Goal: Task Accomplishment & Management: Complete application form

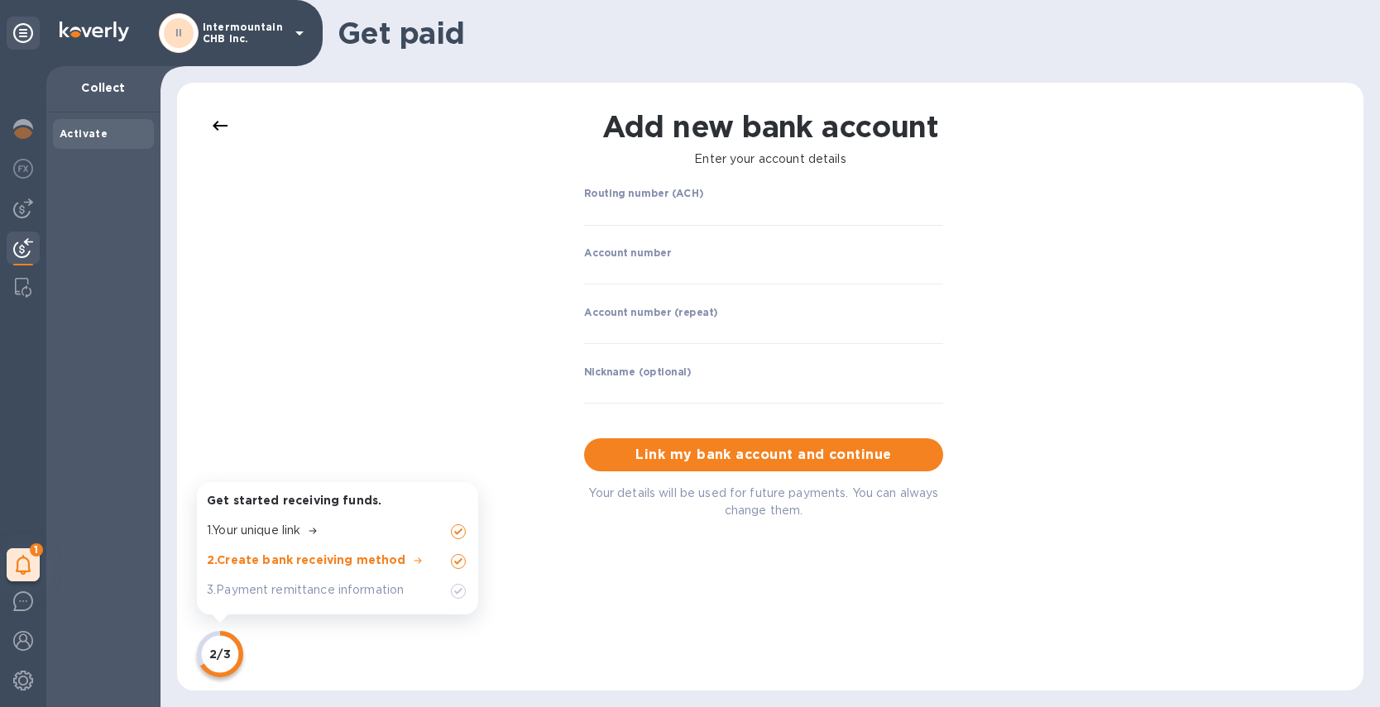
click at [290, 28] on icon at bounding box center [300, 33] width 20 height 20
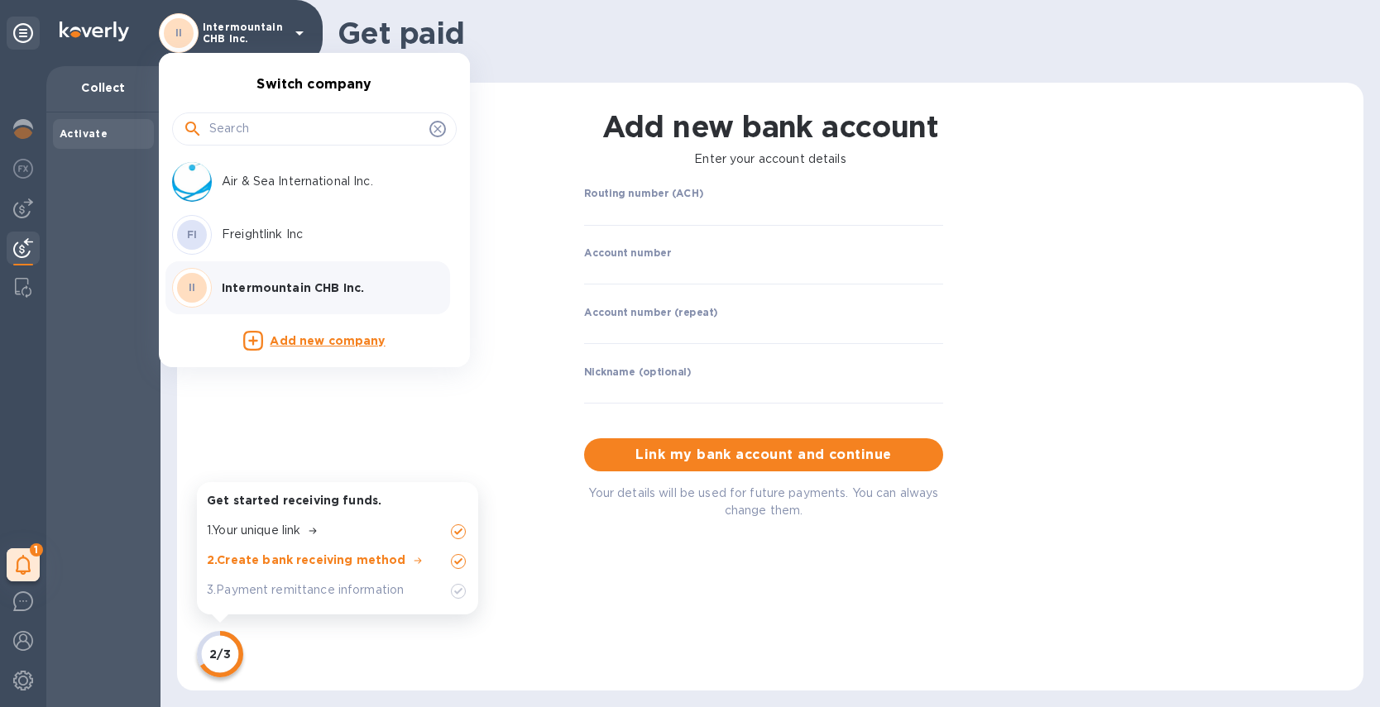
click at [440, 130] on icon at bounding box center [437, 128] width 13 height 13
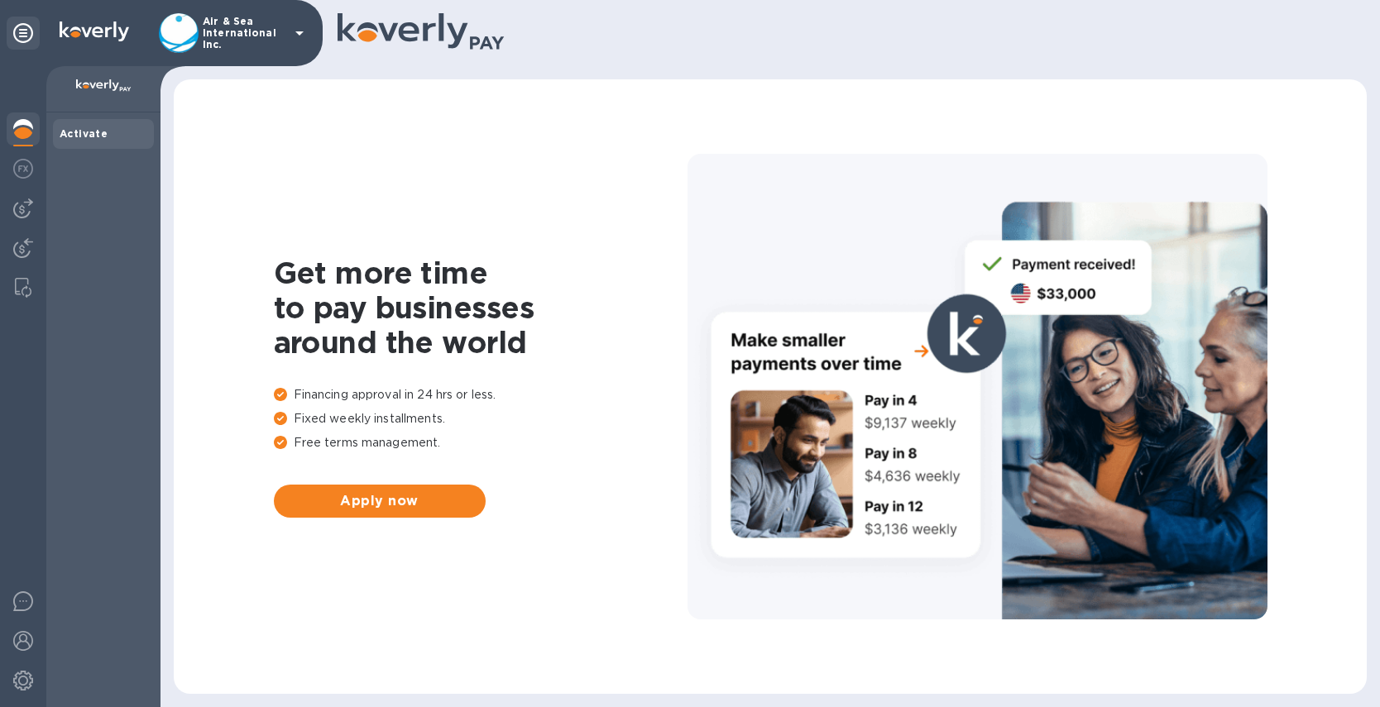
click at [294, 32] on icon at bounding box center [300, 33] width 20 height 20
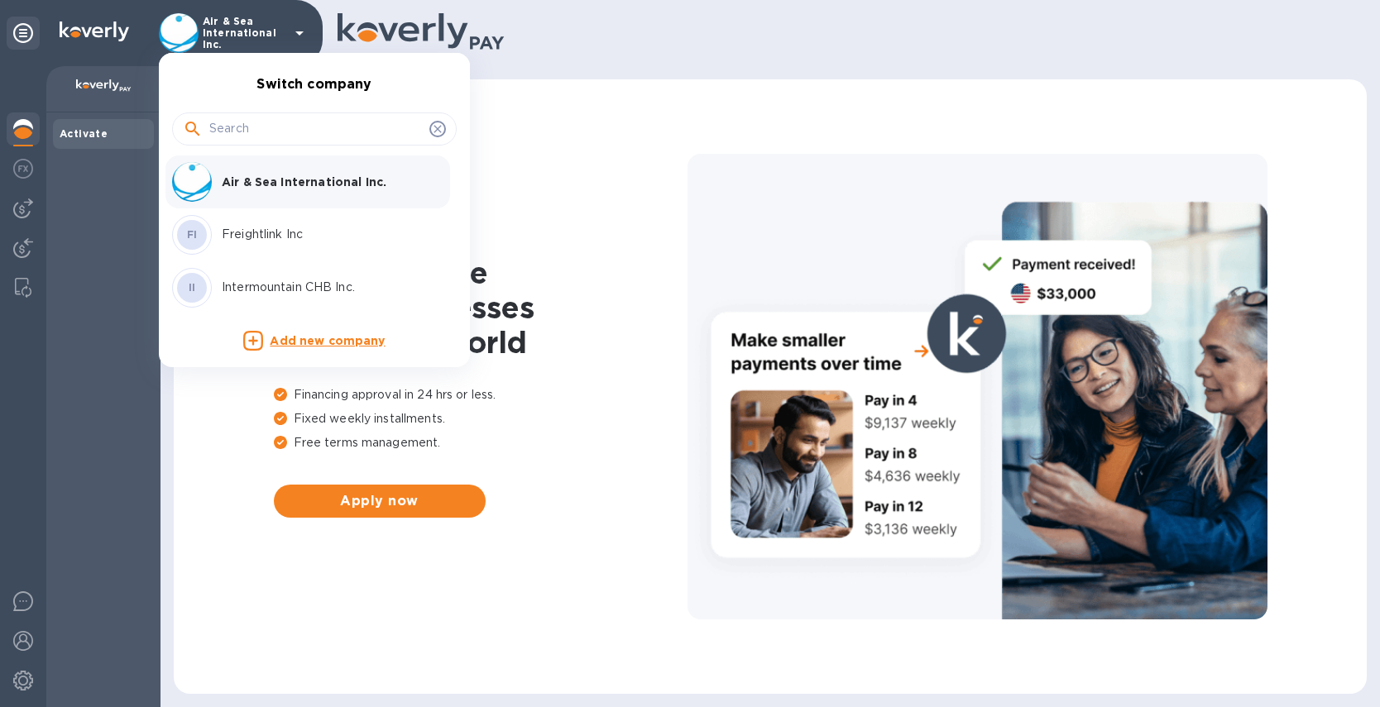
click at [275, 233] on p "Freightlink Inc" at bounding box center [326, 234] width 208 height 17
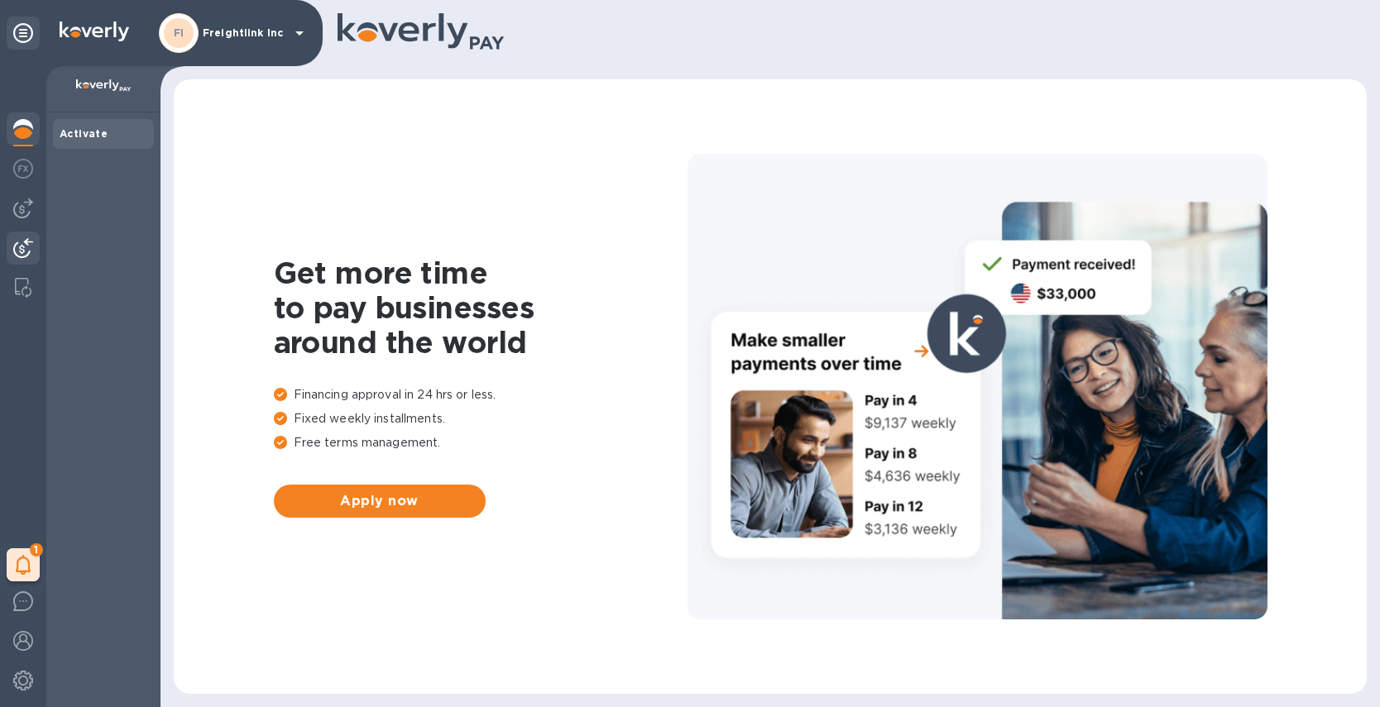
click at [27, 241] on img at bounding box center [23, 248] width 20 height 20
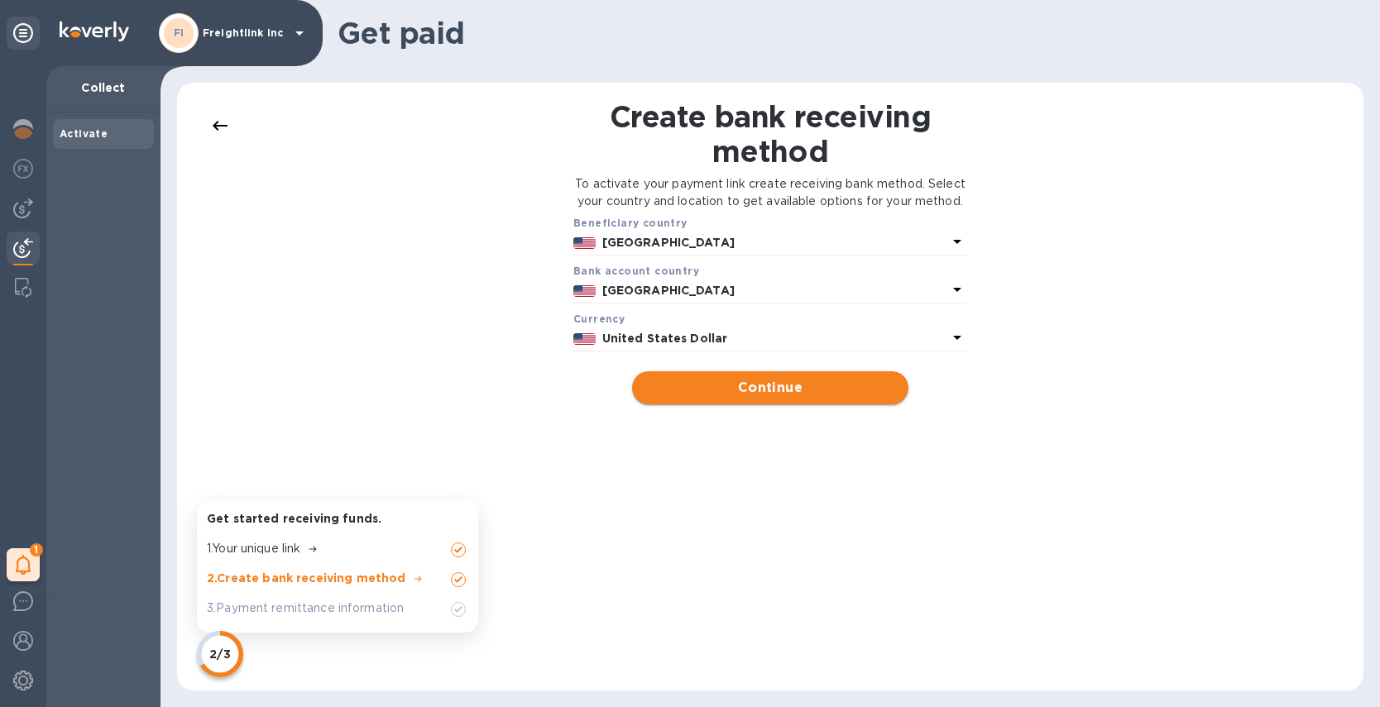
click at [753, 398] on span "Continue" at bounding box center [769, 388] width 249 height 20
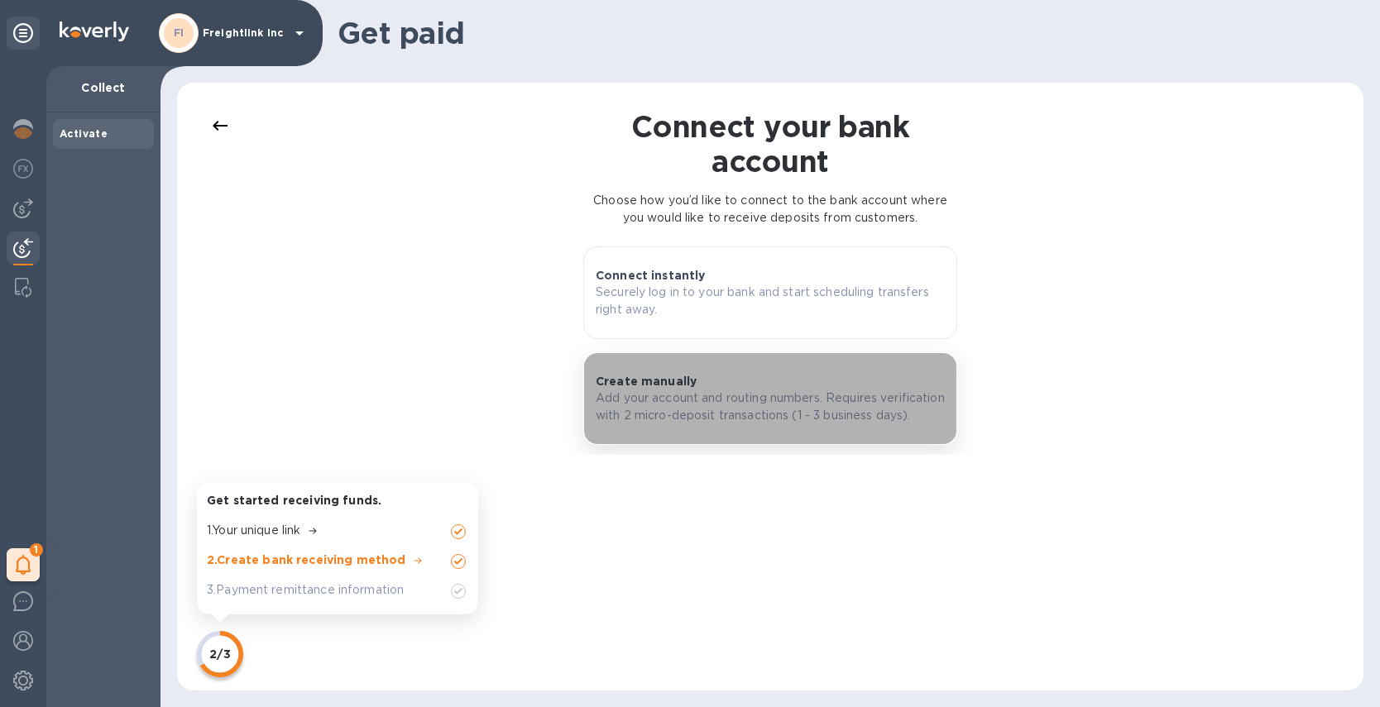
click at [697, 421] on p "Add your account and routing numbers. Requires verification with 2 micro-deposi…" at bounding box center [770, 407] width 349 height 35
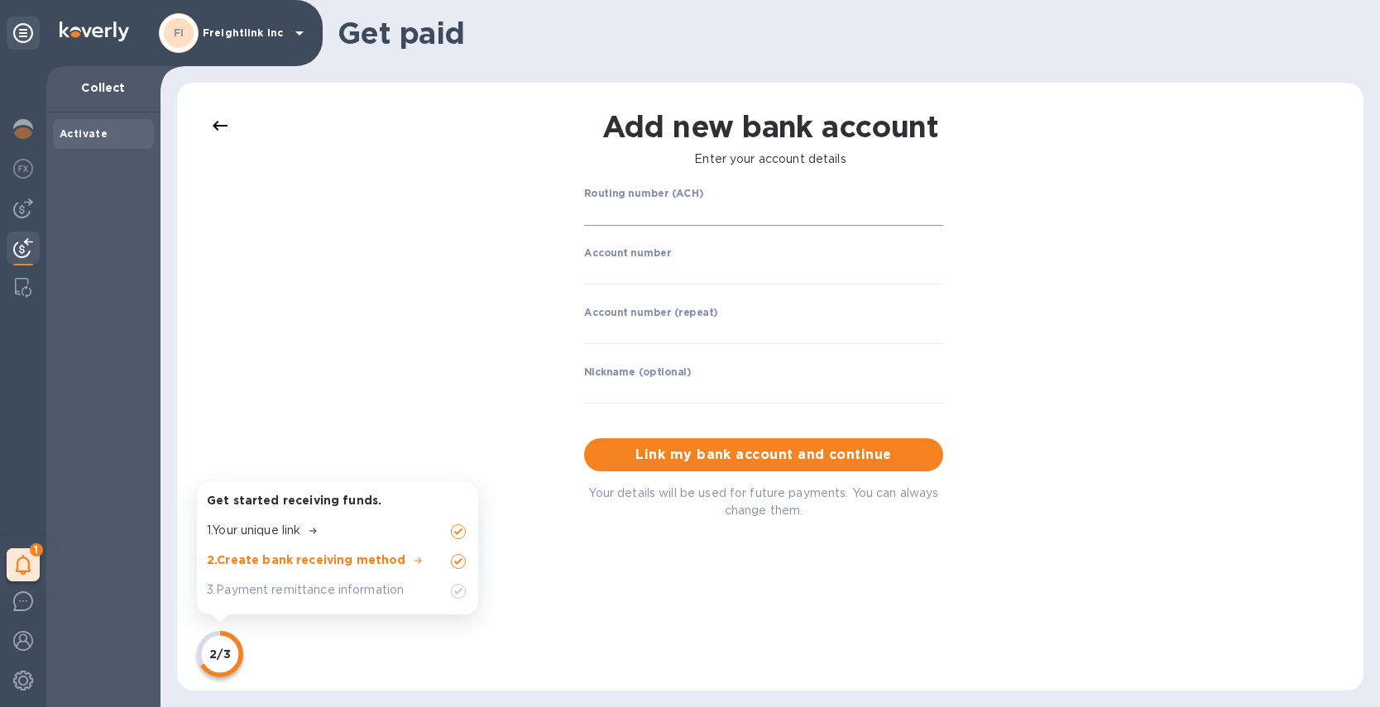
click at [687, 218] on input "string" at bounding box center [763, 213] width 359 height 25
type input "124000054"
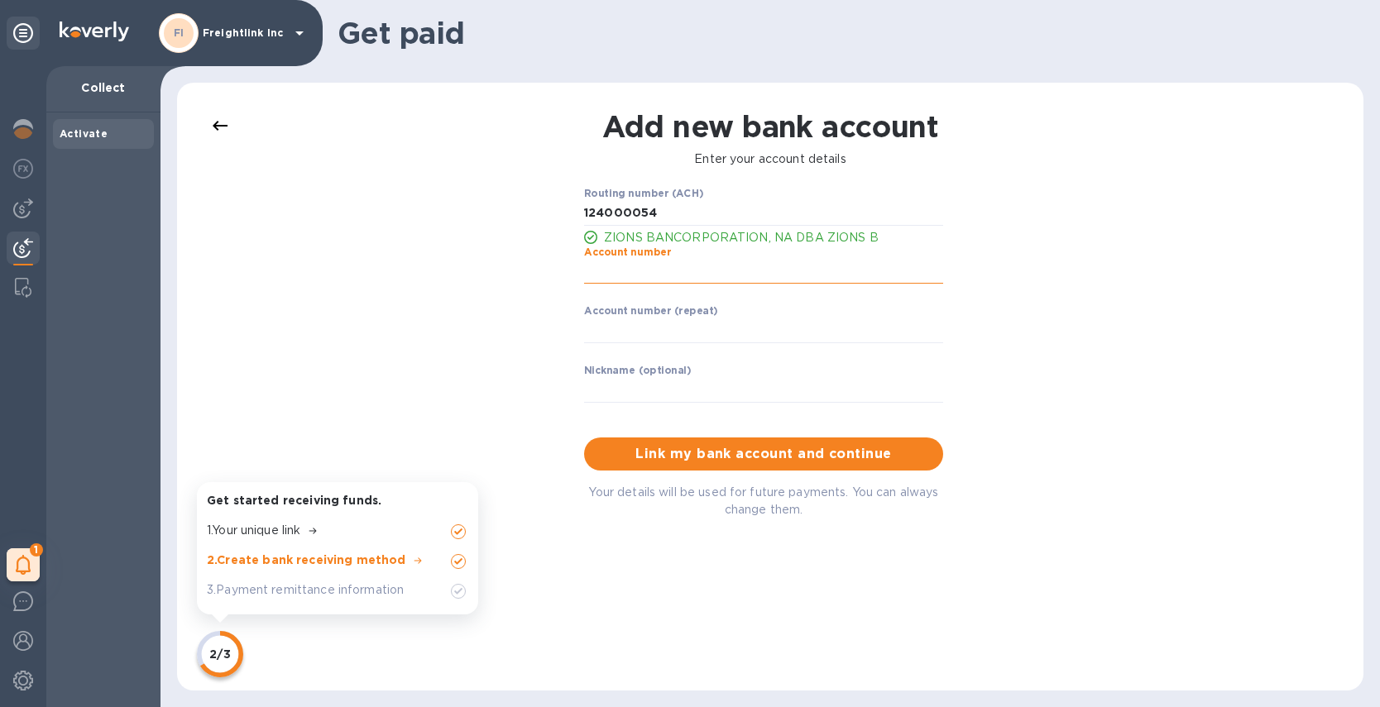
click at [670, 267] on input "string" at bounding box center [763, 272] width 359 height 25
type input "017024597"
click at [630, 324] on input "string" at bounding box center [763, 331] width 359 height 25
type input "017024597"
click at [652, 387] on input "text" at bounding box center [763, 390] width 359 height 25
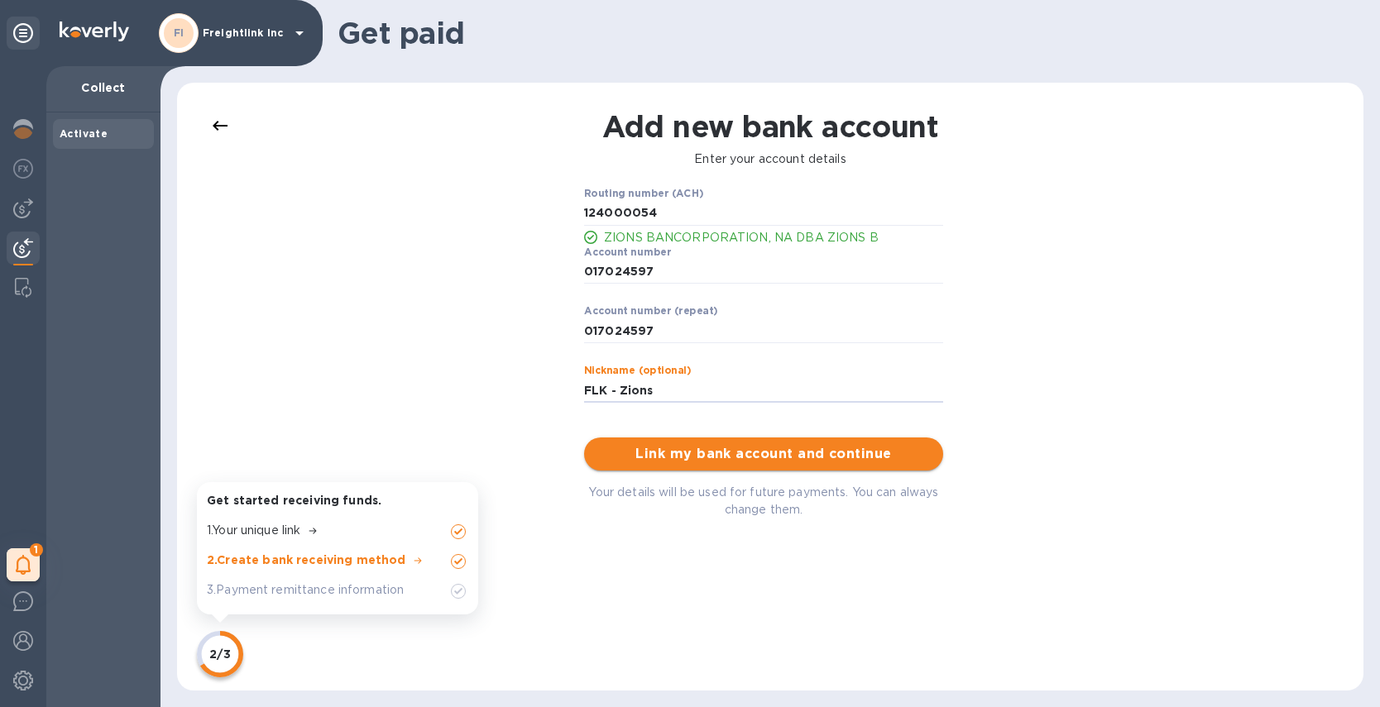
type input "FLK - Zions"
click at [724, 447] on span "Link my bank account and continue" at bounding box center [763, 454] width 333 height 20
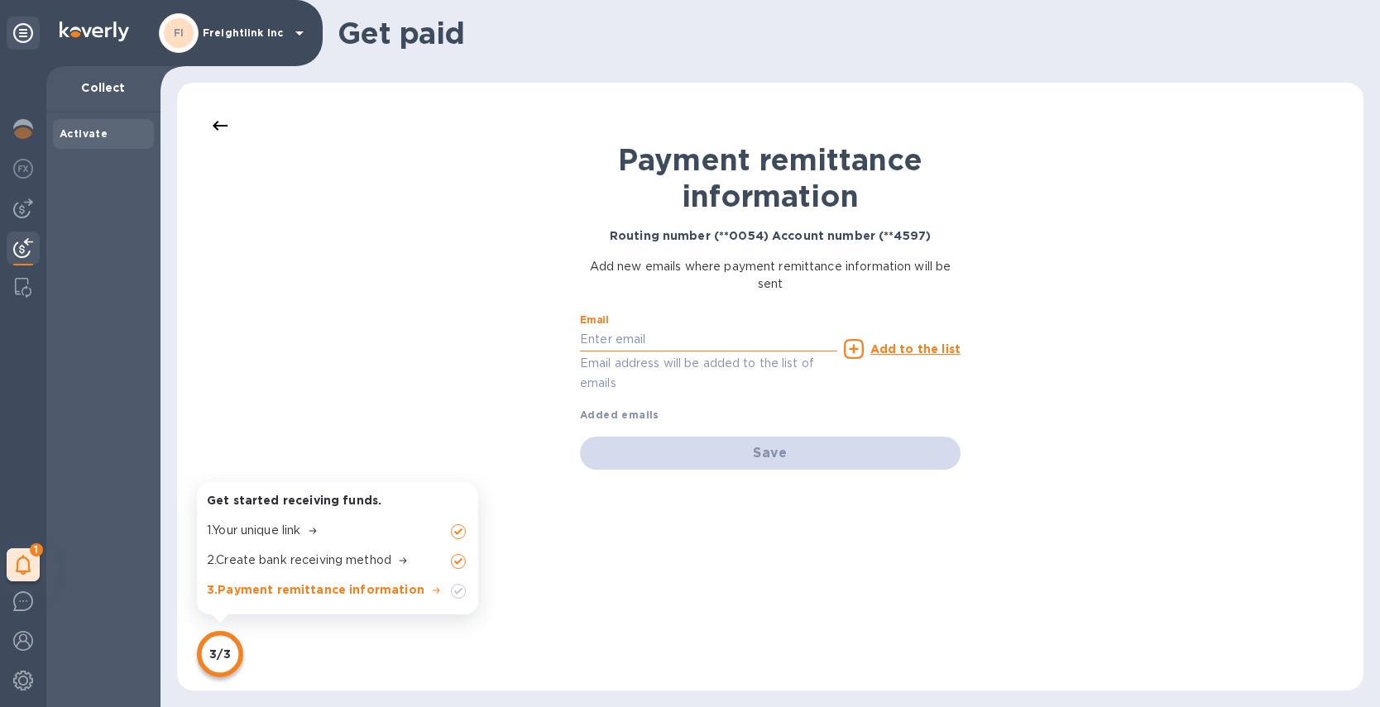
click at [665, 342] on input "text" at bounding box center [708, 340] width 257 height 25
type input "rebecca@airseaintl.net"
click at [682, 395] on div "Email rebecca@airseaintl.net Email address will be added to the list of emails …" at bounding box center [770, 364] width 381 height 117
click at [779, 375] on p "Email address will be added to the list of emails" at bounding box center [708, 373] width 257 height 38
click at [707, 460] on div "Save" at bounding box center [770, 453] width 381 height 33
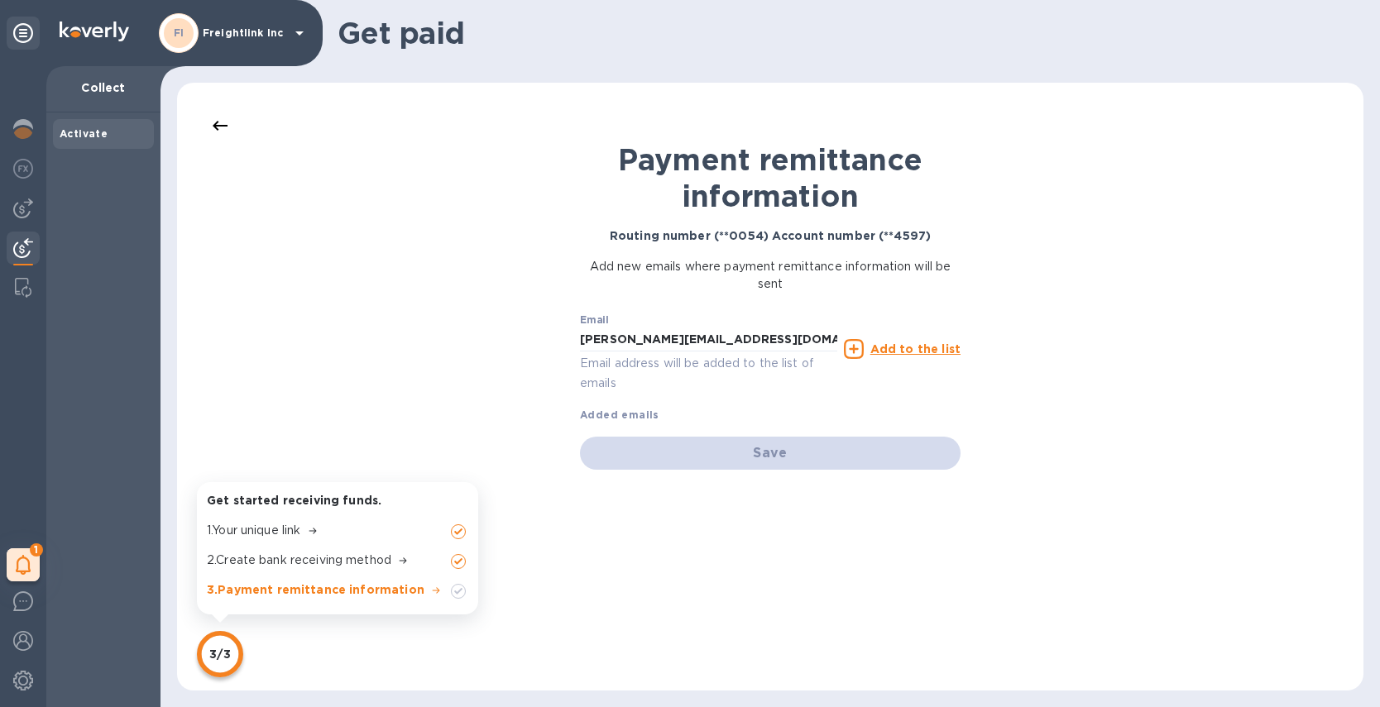
click at [702, 409] on div "Email rebecca@airseaintl.net Email address will be added to the list of emails …" at bounding box center [770, 364] width 381 height 117
click at [726, 390] on p "Email address will be added to the list of emails" at bounding box center [708, 373] width 257 height 38
click at [752, 337] on input "rebecca@airseaintl.net" at bounding box center [708, 340] width 257 height 25
click at [744, 336] on input "rebecca@airseaintl.net" at bounding box center [708, 340] width 257 height 25
click at [754, 324] on div "Email rebecca@airseaintl.net Email address will be added to the list of emails" at bounding box center [708, 353] width 257 height 79
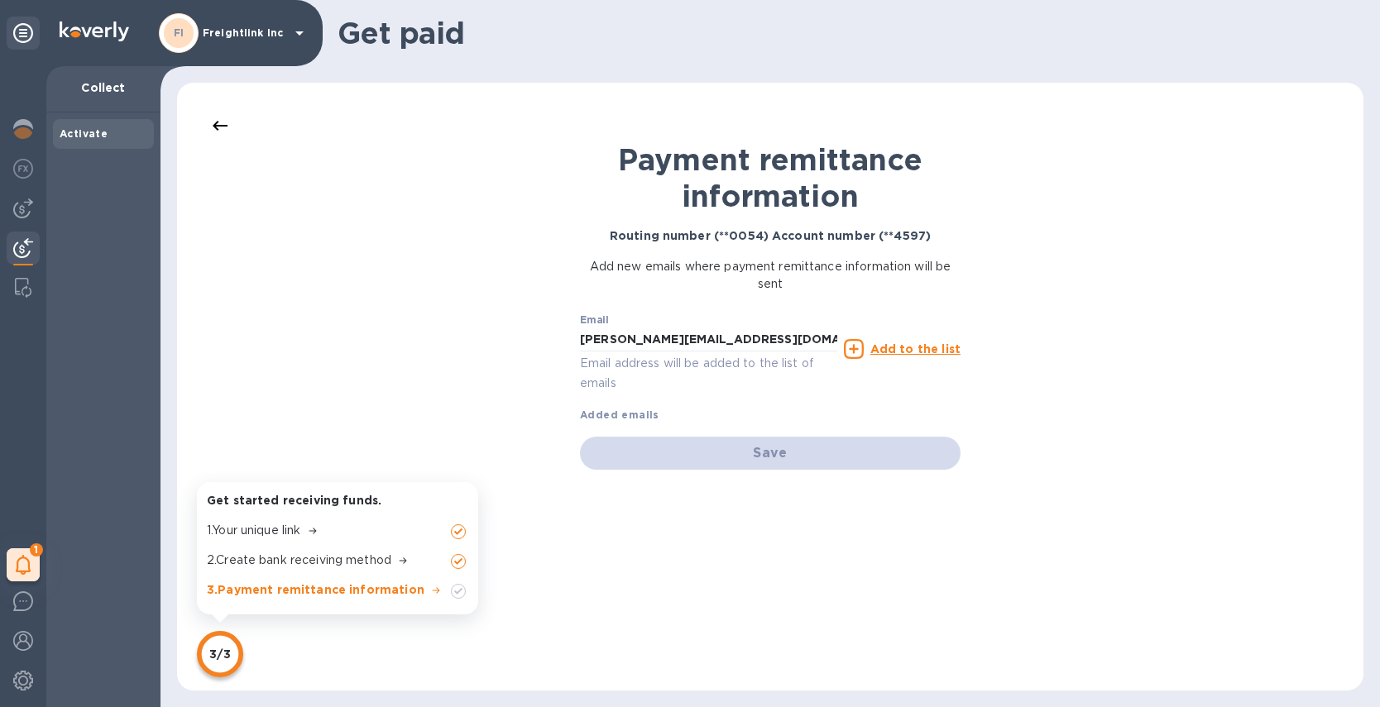
click at [740, 457] on div "Save" at bounding box center [770, 453] width 381 height 33
click at [950, 399] on div "Email rebecca@airseaintl.net Email address will be added to the list of emails …" at bounding box center [770, 364] width 381 height 117
click at [907, 346] on u "Add to the list" at bounding box center [915, 348] width 90 height 13
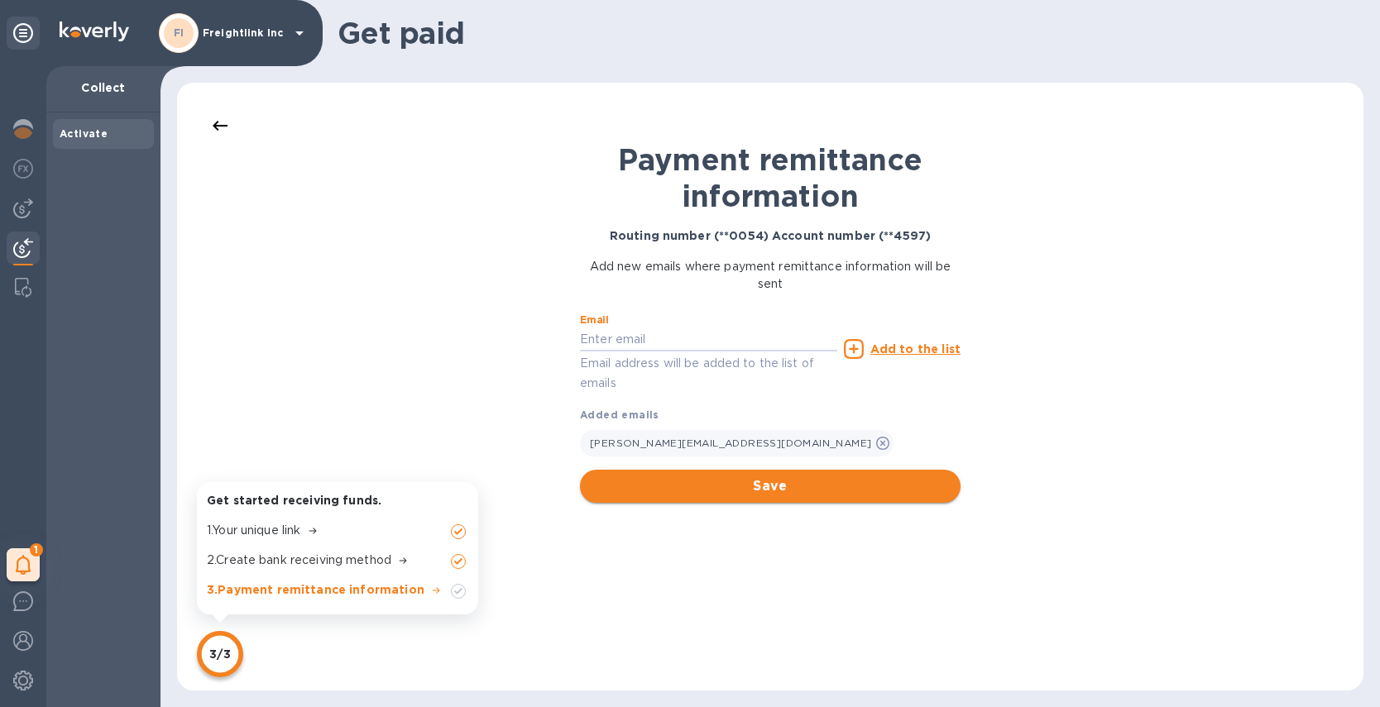
click at [733, 486] on span "Save" at bounding box center [770, 487] width 354 height 20
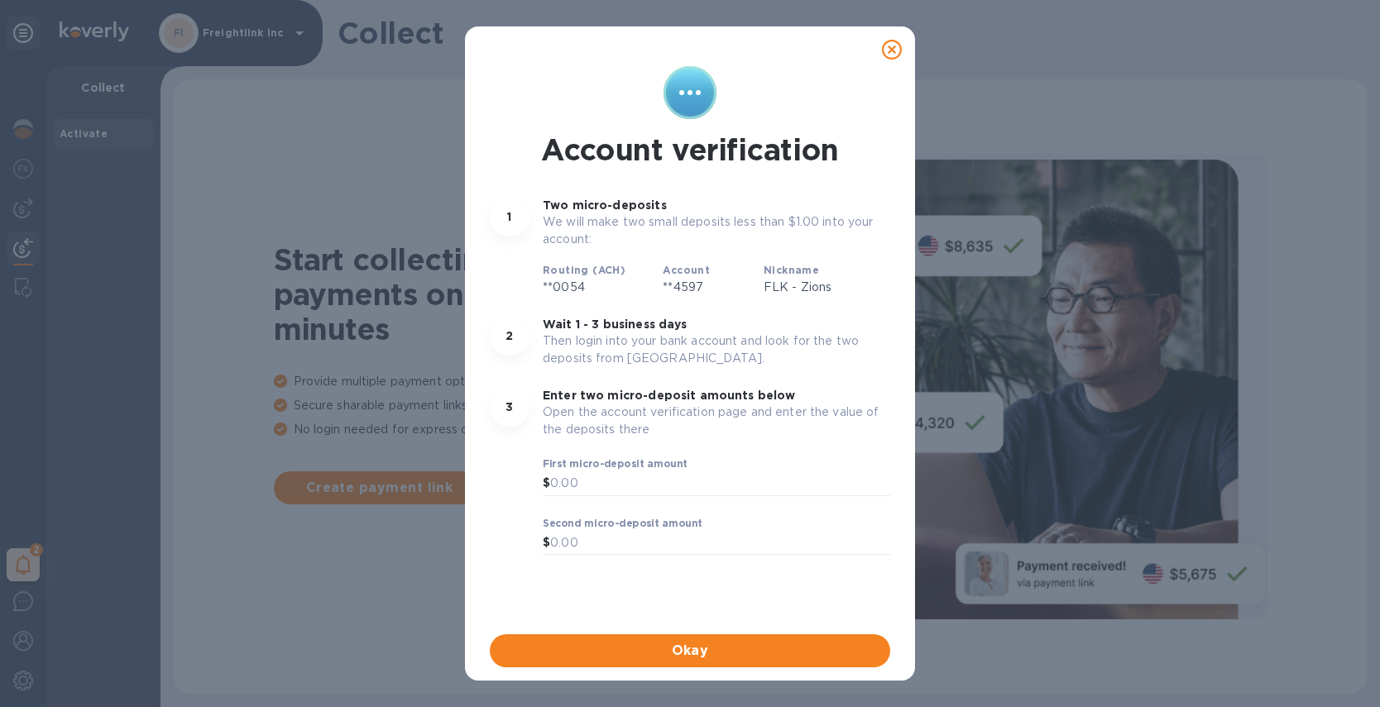
click at [889, 46] on icon at bounding box center [892, 50] width 20 height 20
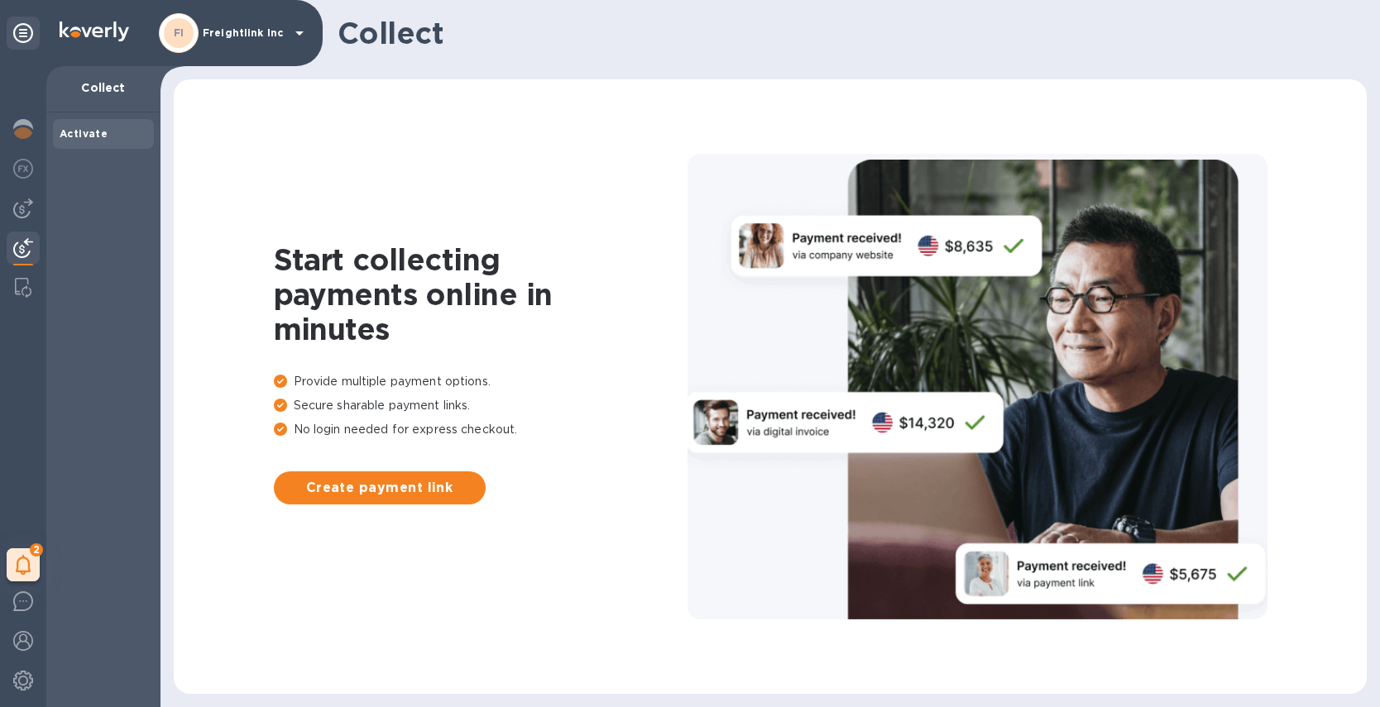
click at [299, 32] on icon at bounding box center [299, 33] width 8 height 4
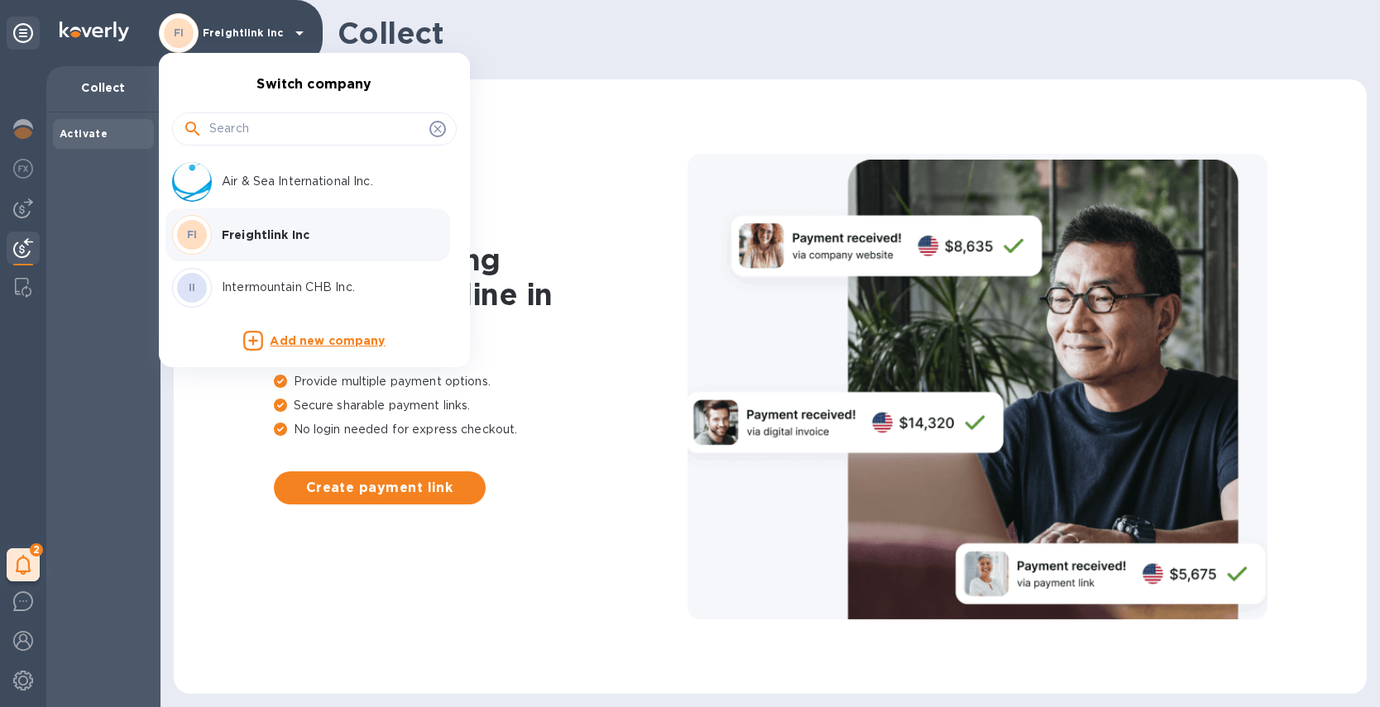
click at [254, 288] on p "Intermountain CHB Inc." at bounding box center [326, 287] width 208 height 17
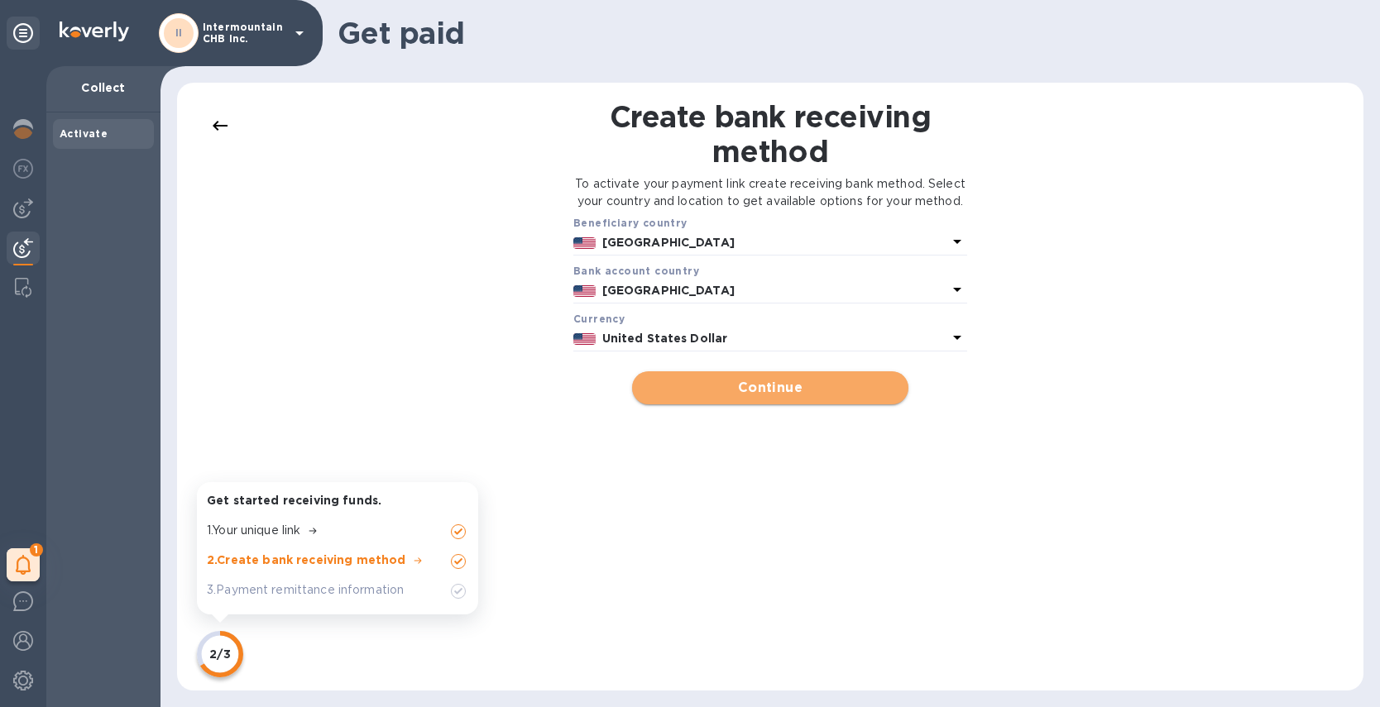
click at [788, 398] on span "Continue" at bounding box center [769, 388] width 249 height 20
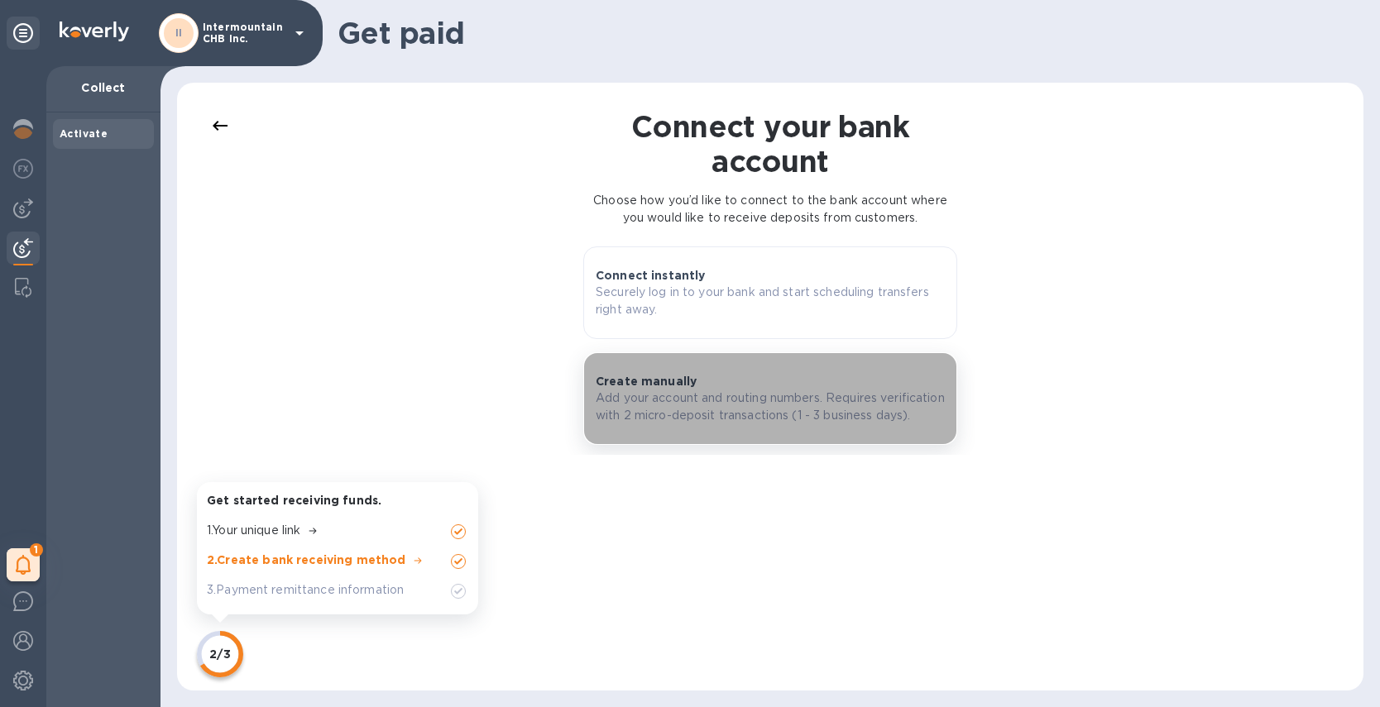
click at [689, 403] on p "Add your account and routing numbers. Requires verification with 2 micro-deposi…" at bounding box center [770, 407] width 349 height 35
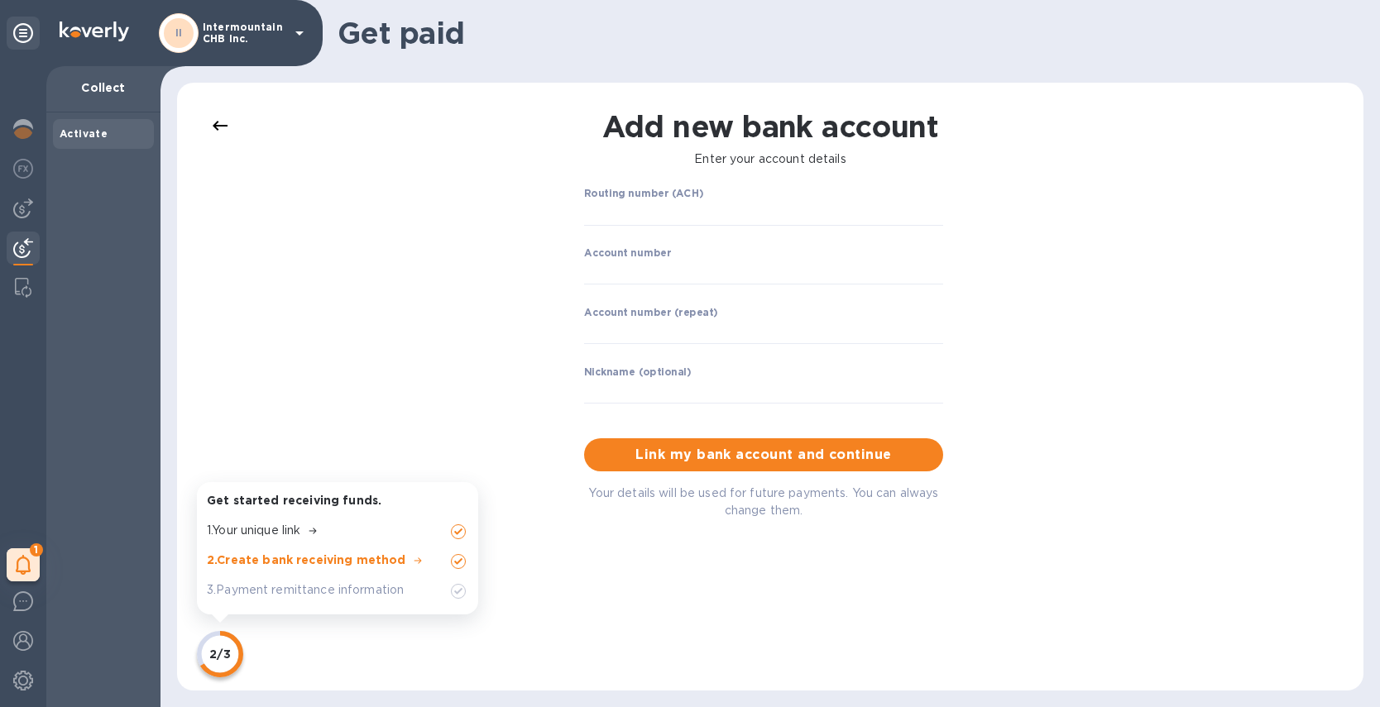
click at [702, 195] on div "Routing number (ACH) ​" at bounding box center [763, 218] width 359 height 60
click at [697, 205] on input "string" at bounding box center [763, 213] width 359 height 25
type input "124302613"
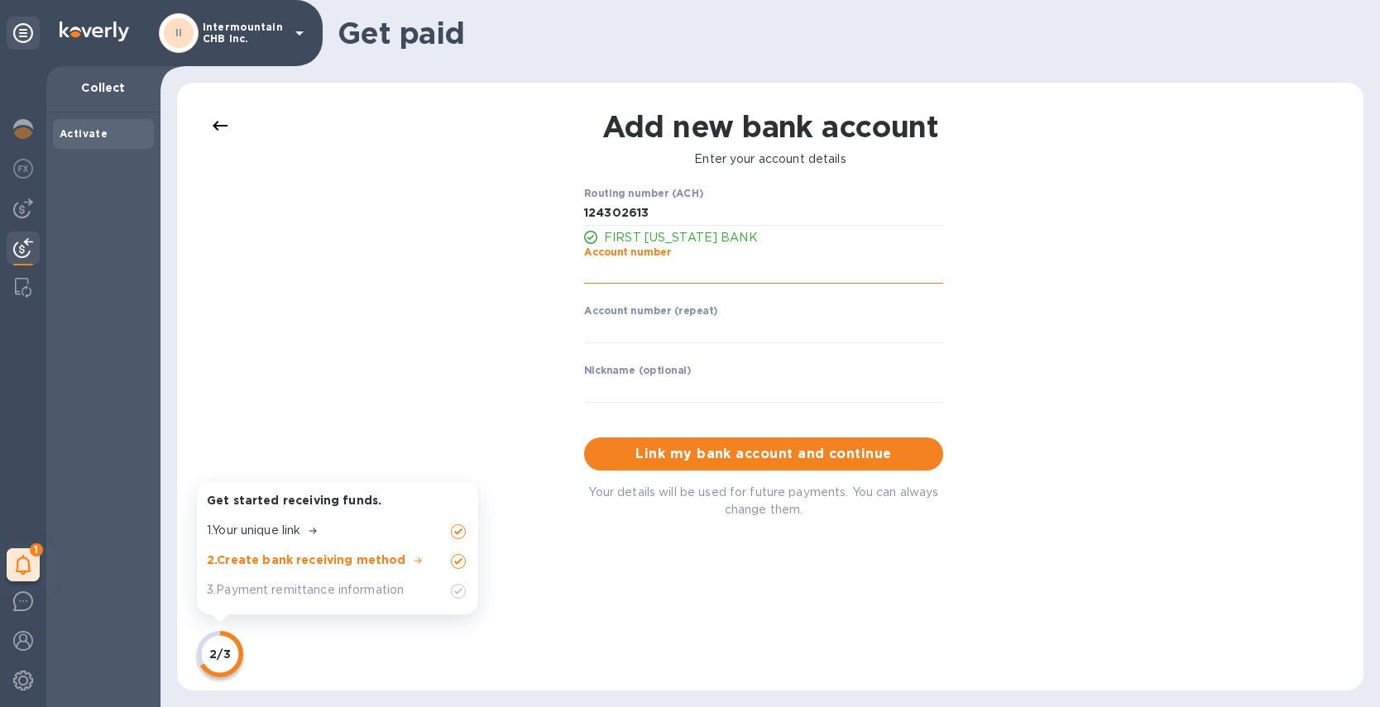
click at [668, 268] on input "string" at bounding box center [763, 272] width 359 height 25
type input "11035243"
click at [663, 334] on input "string" at bounding box center [763, 331] width 359 height 25
type input "11035243"
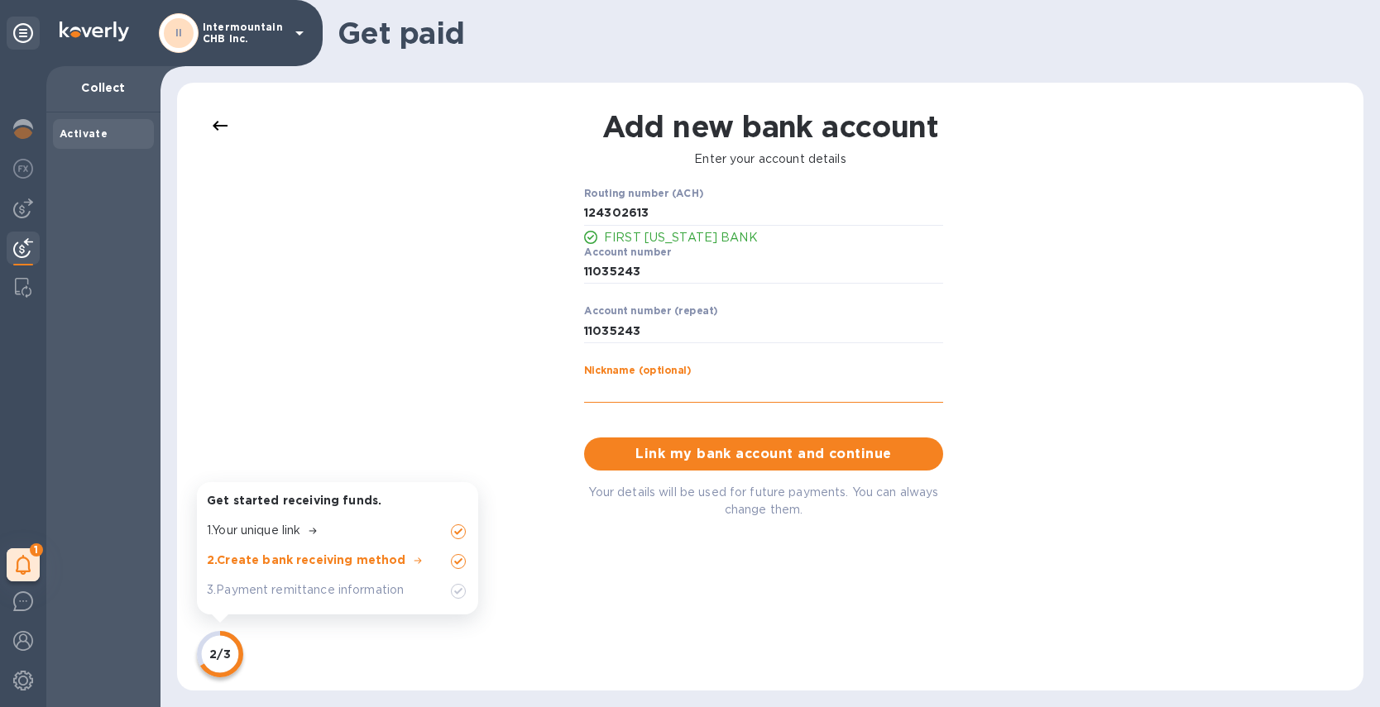
click at [615, 397] on input "text" at bounding box center [763, 390] width 359 height 25
type input "I"
type input "FUB - CHB"
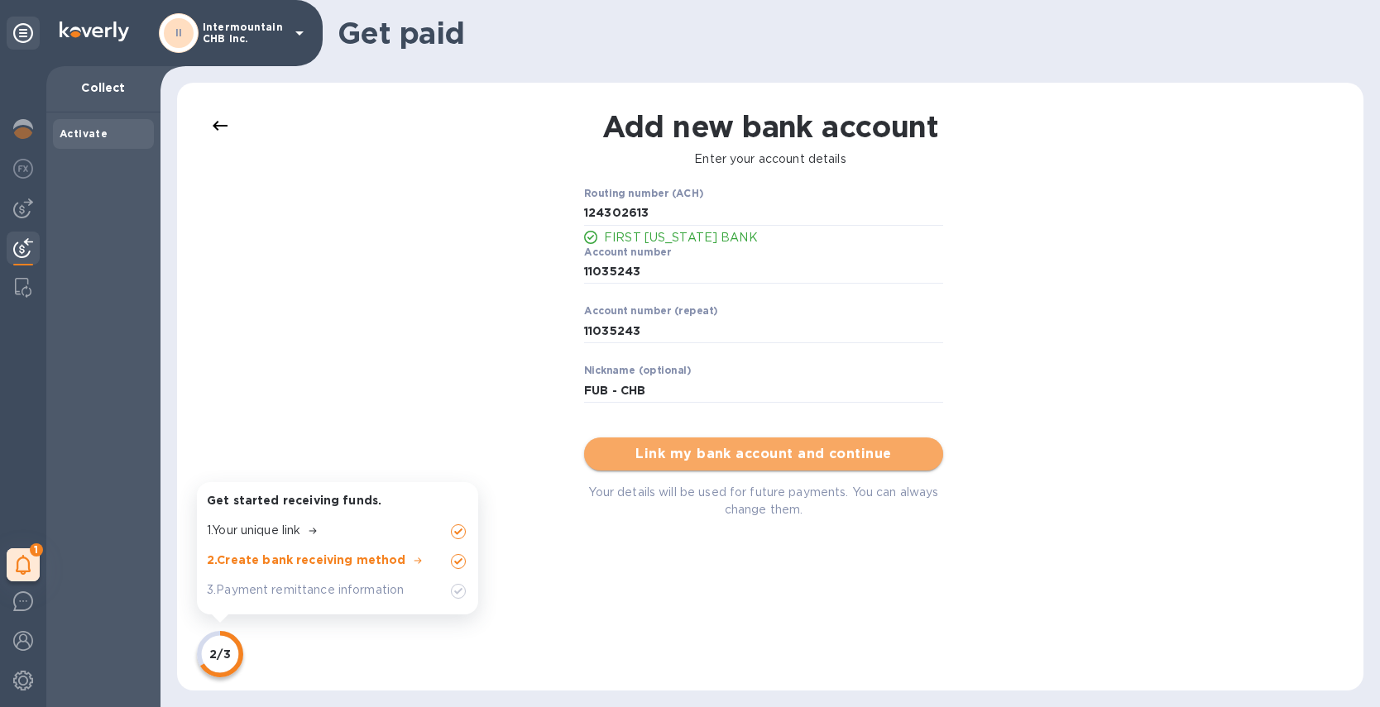
click at [630, 451] on span "Link my bank account and continue" at bounding box center [763, 454] width 333 height 20
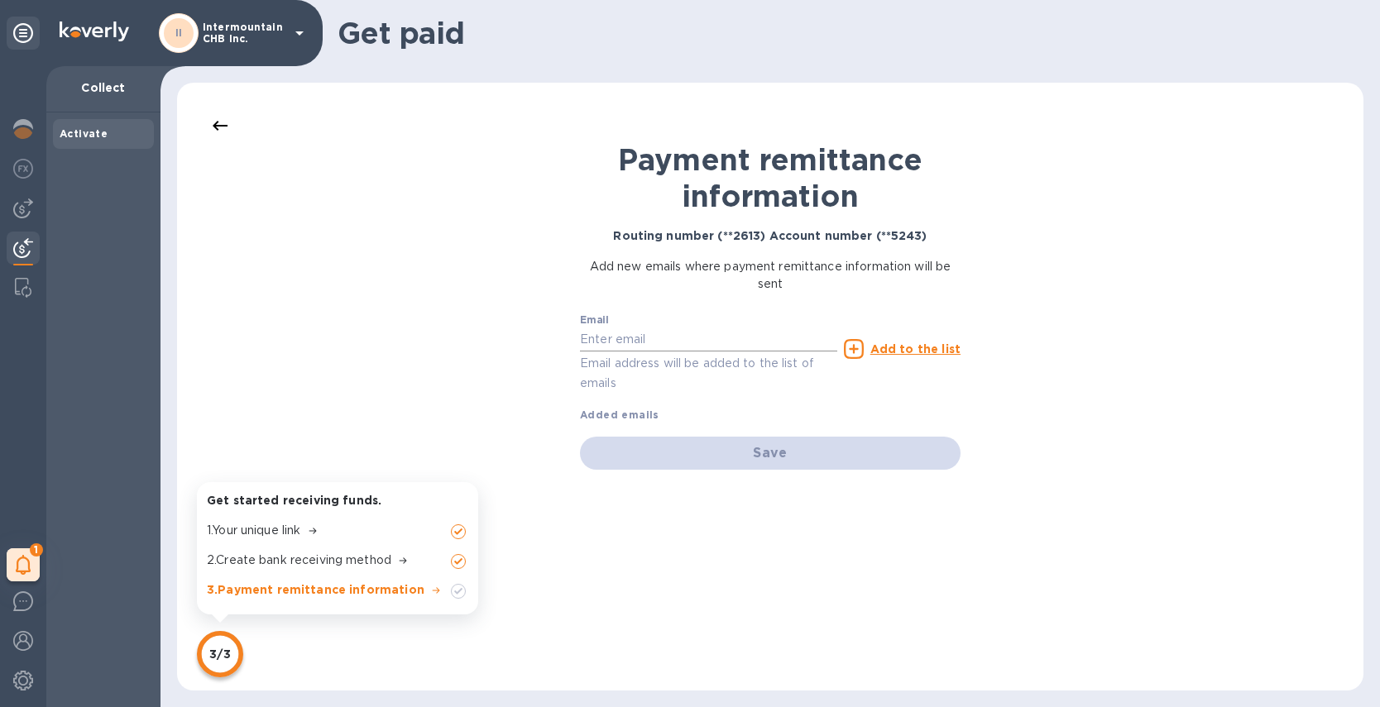
click at [639, 338] on input "text" at bounding box center [708, 340] width 257 height 25
type input "rebecca@airseaintl.net"
click at [916, 346] on u "Add to the list" at bounding box center [915, 348] width 90 height 13
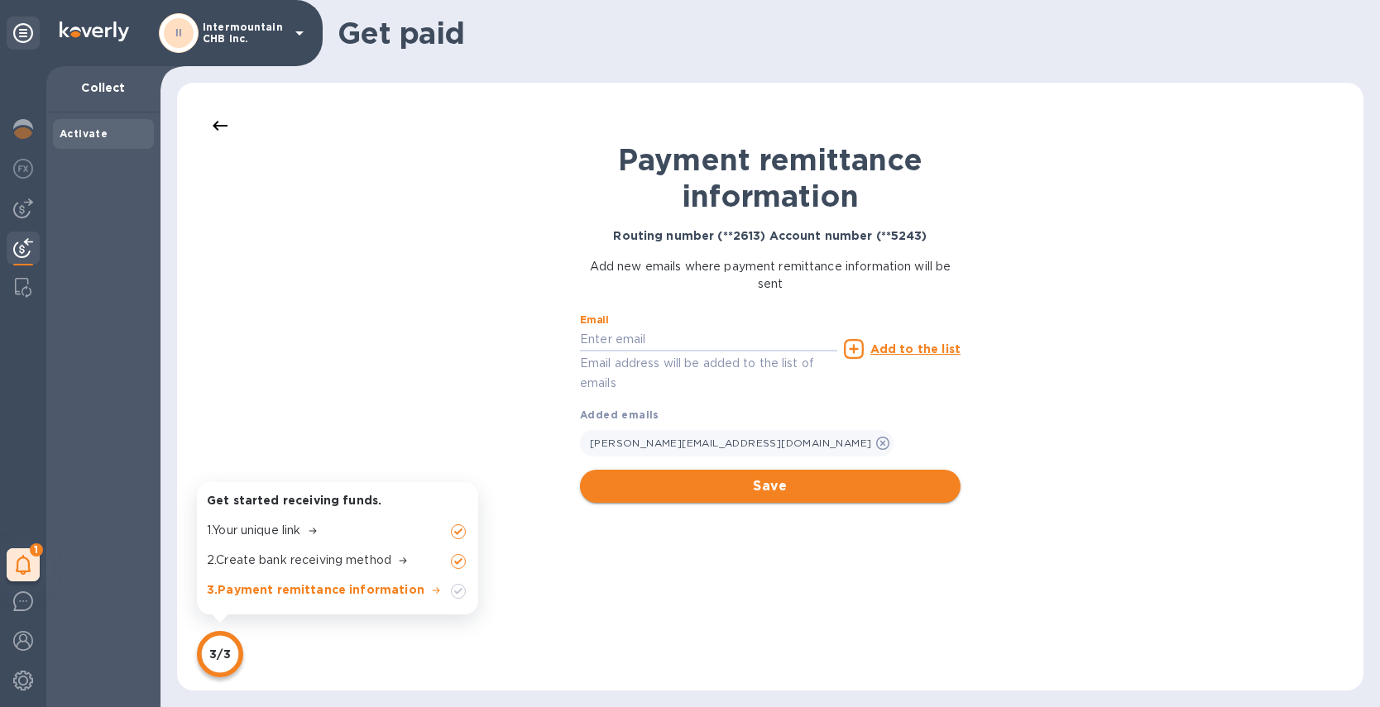
click at [767, 490] on span "Save" at bounding box center [770, 487] width 354 height 20
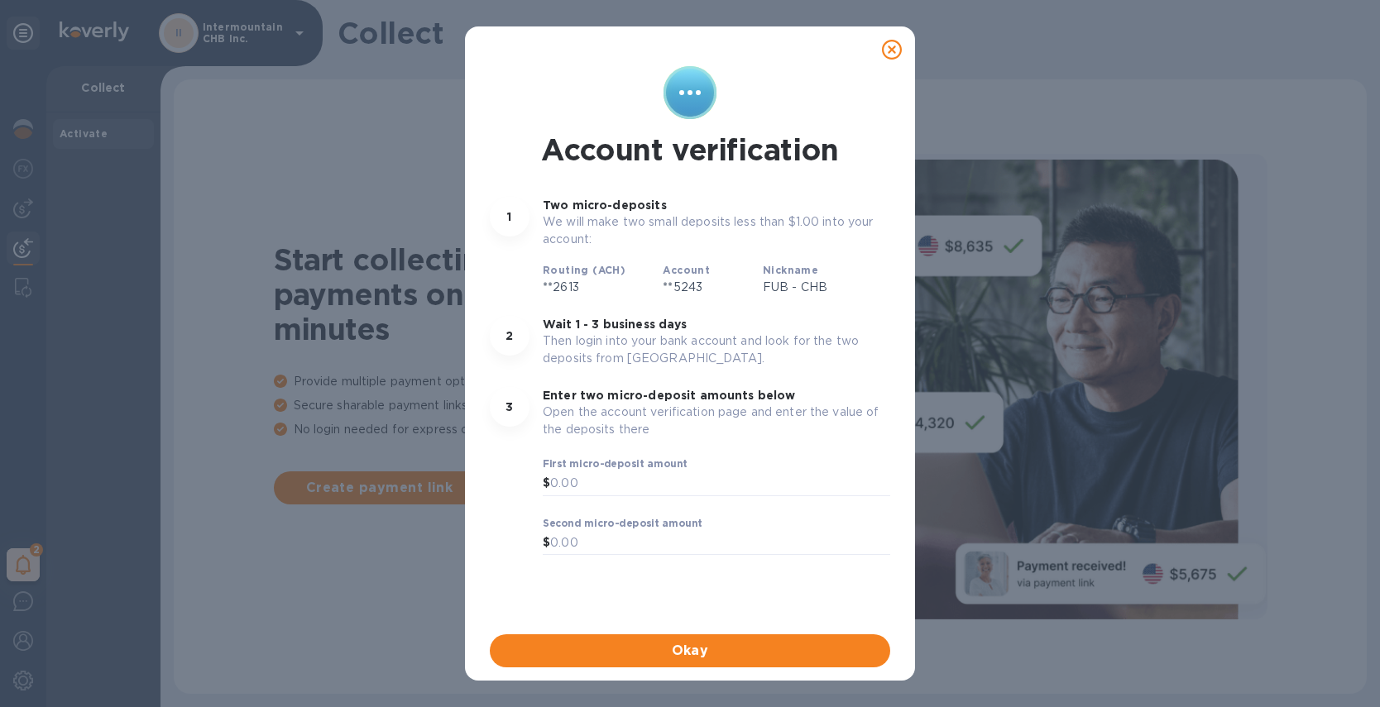
click at [893, 50] on icon at bounding box center [892, 50] width 20 height 20
